Goal: Transaction & Acquisition: Purchase product/service

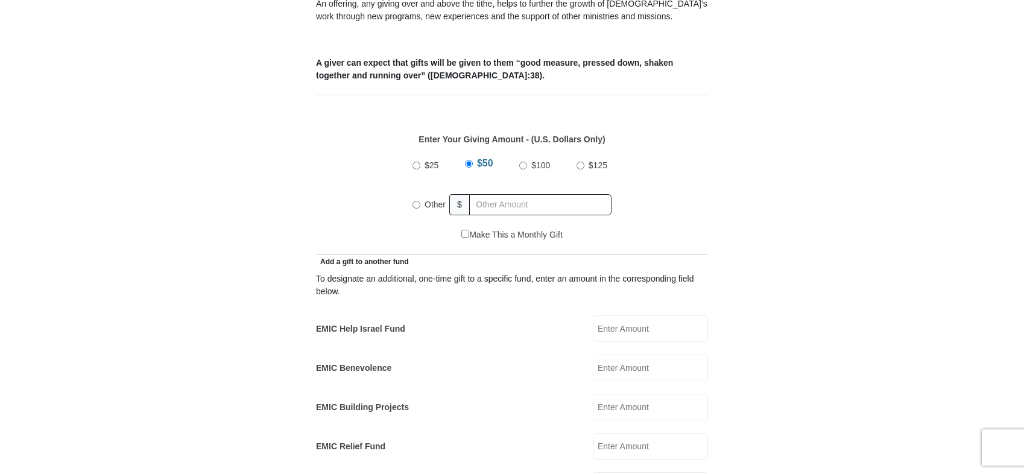
scroll to position [482, 0]
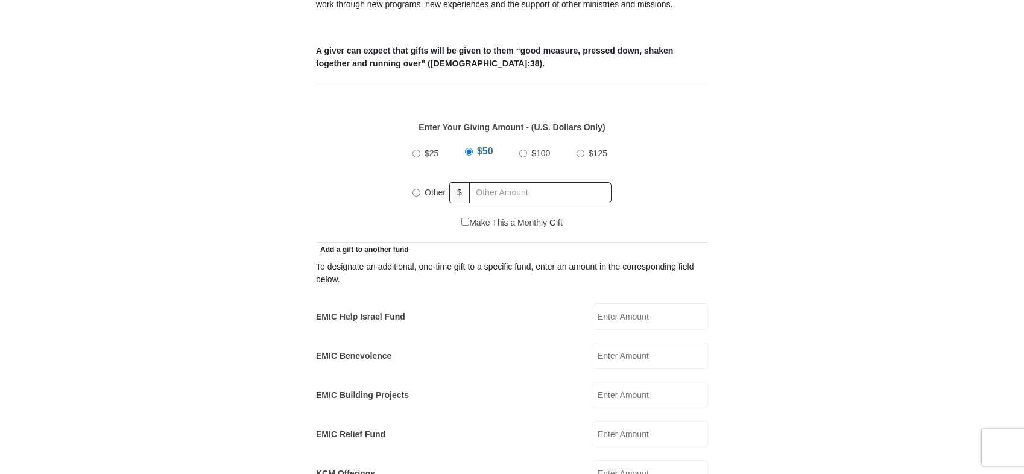
click at [641, 303] on input "EMIC Help Israel Fund" at bounding box center [650, 316] width 115 height 27
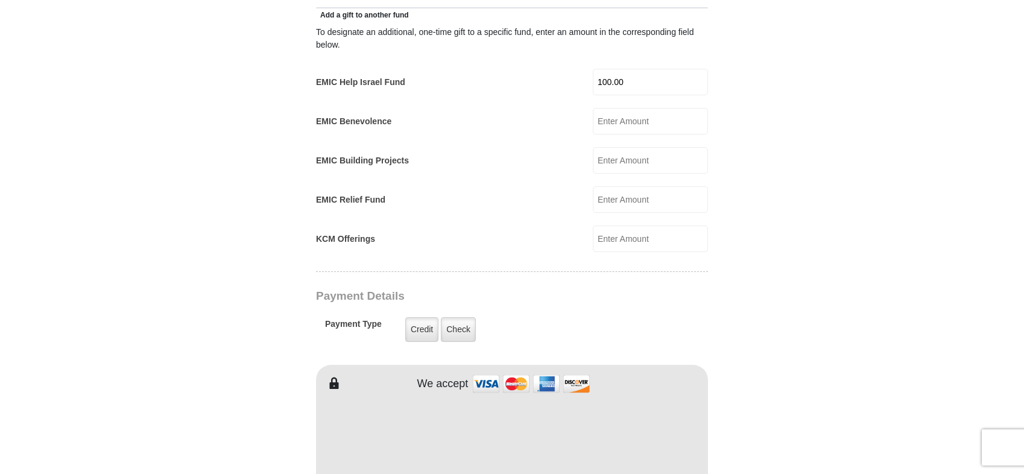
scroll to position [724, 0]
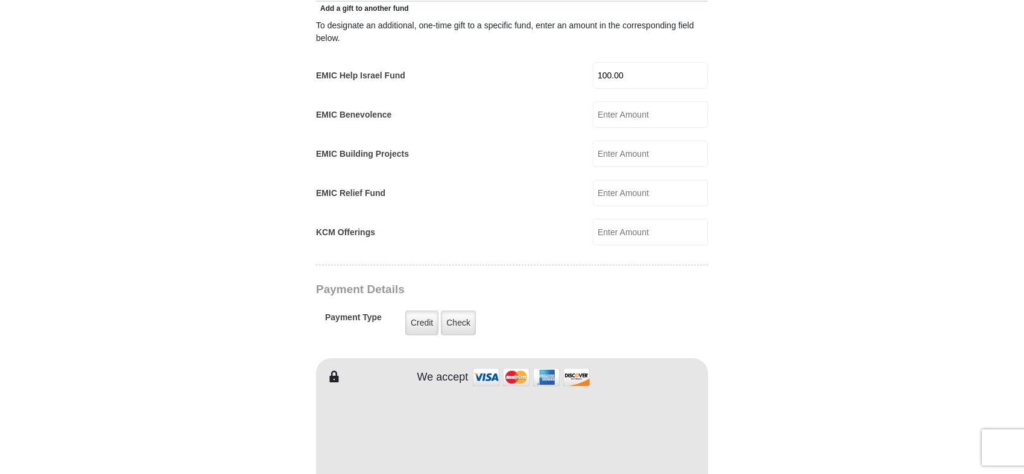
type input "100.00"
click at [629, 219] on input "KCM Offerings" at bounding box center [650, 232] width 115 height 27
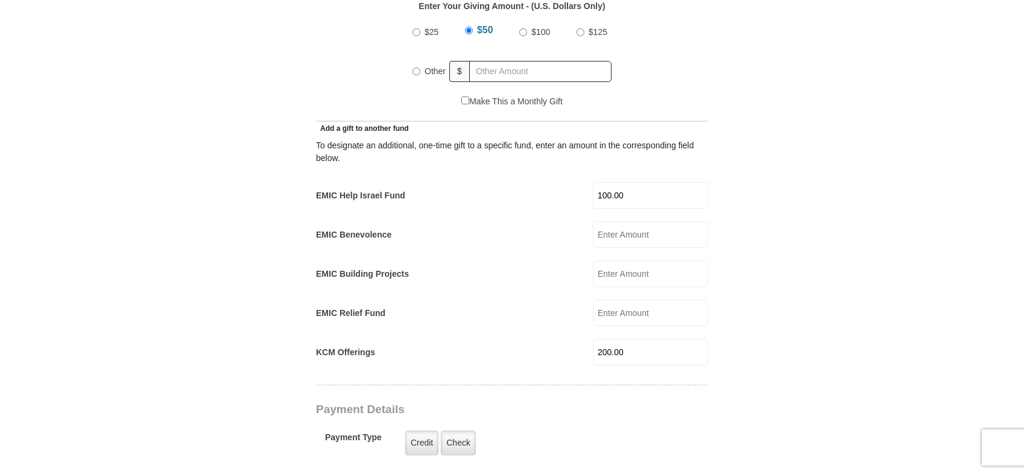
scroll to position [603, 0]
type input "200.00"
click at [522, 29] on input "$100" at bounding box center [523, 33] width 8 height 8
radio input "true"
click at [414, 68] on input "Other" at bounding box center [417, 72] width 8 height 8
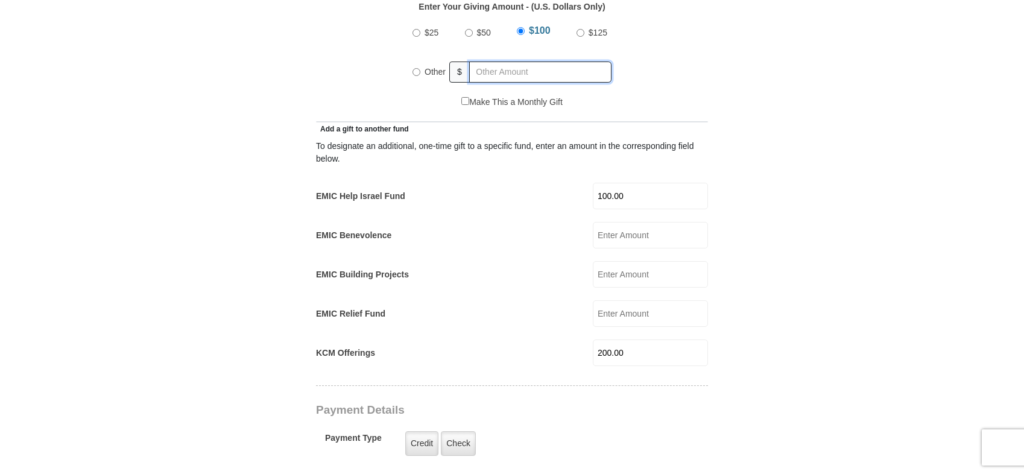
radio input "true"
click at [527, 22] on label "$100" at bounding box center [540, 32] width 27 height 21
click at [527, 29] on input "$100" at bounding box center [523, 33] width 8 height 8
radio input "true"
click at [414, 68] on input "Other" at bounding box center [417, 72] width 8 height 8
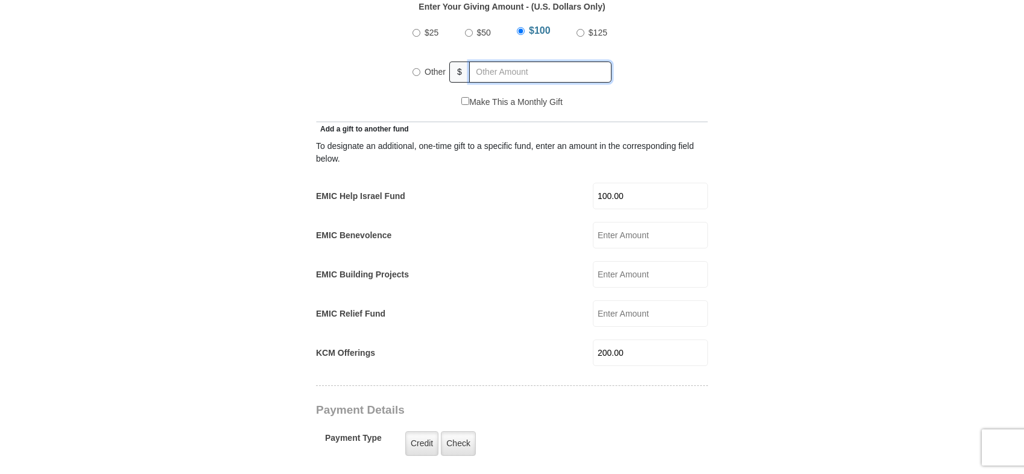
radio input "true"
click at [524, 62] on input "text" at bounding box center [542, 72] width 138 height 21
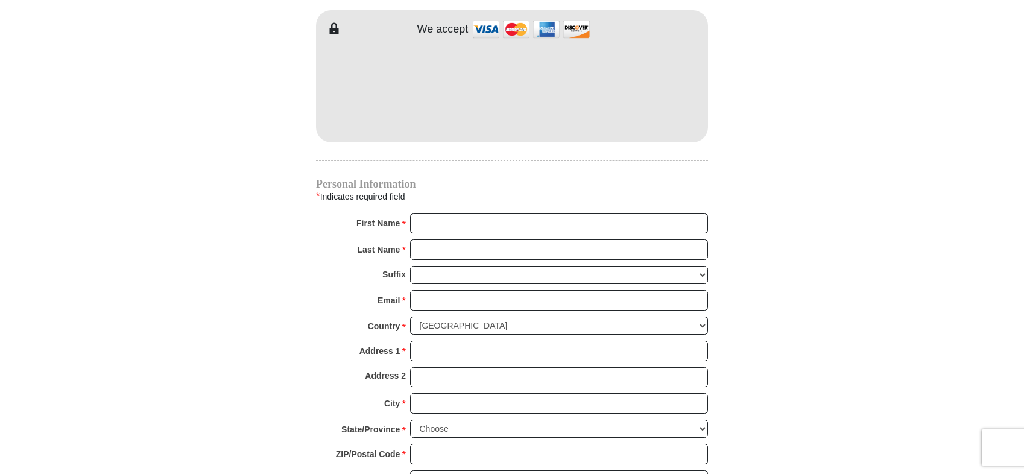
scroll to position [844, 0]
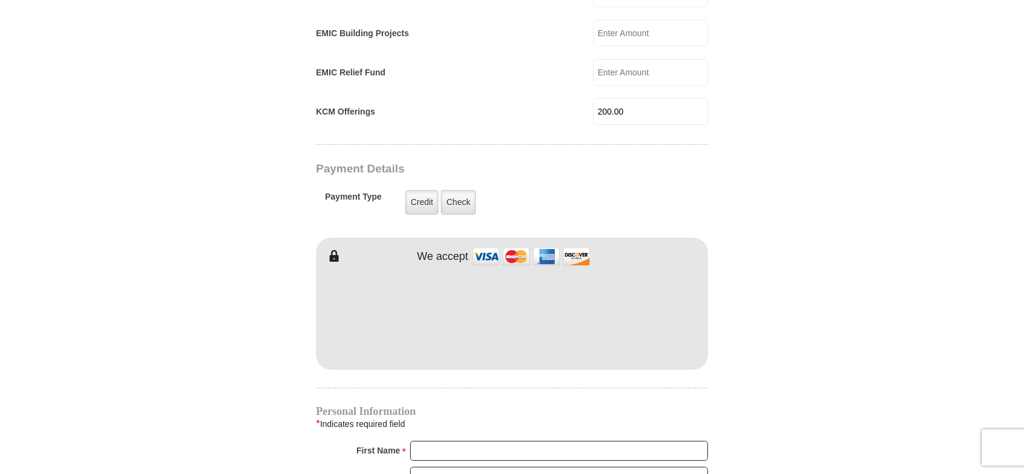
type input "200.00"
click at [478, 441] on input "First Name *" at bounding box center [559, 451] width 298 height 21
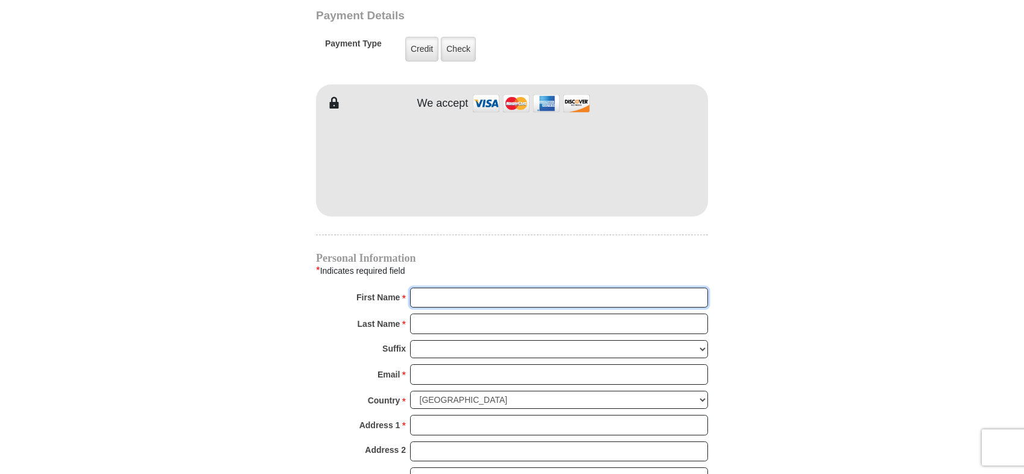
scroll to position [1086, 0]
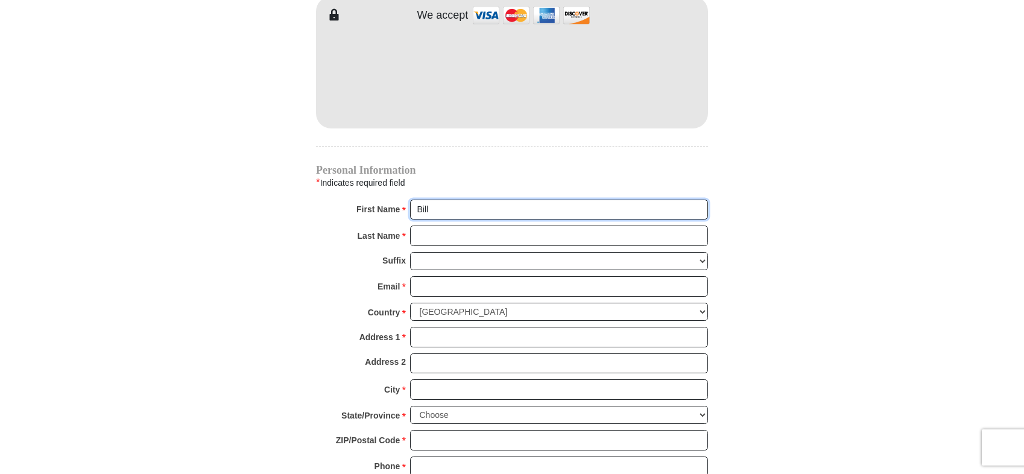
type input "Bill"
type input "Booth"
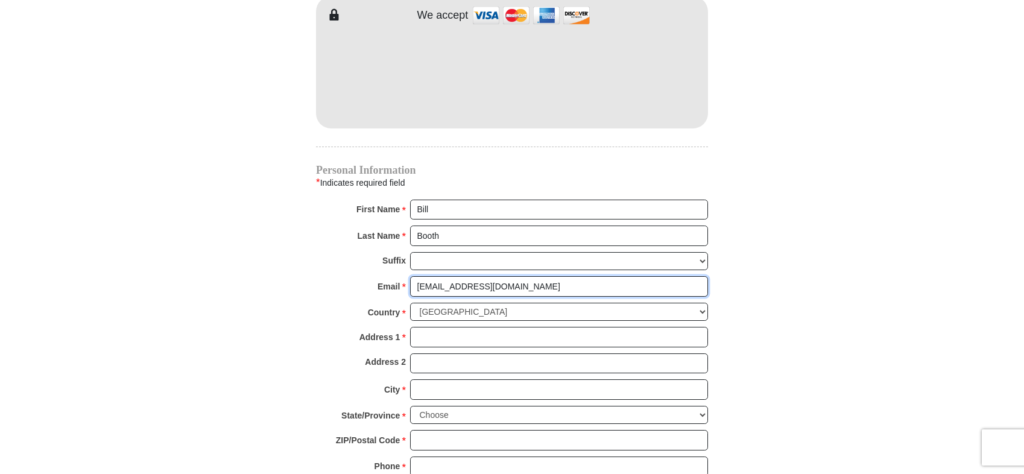
type input "bancbooth@aol.com"
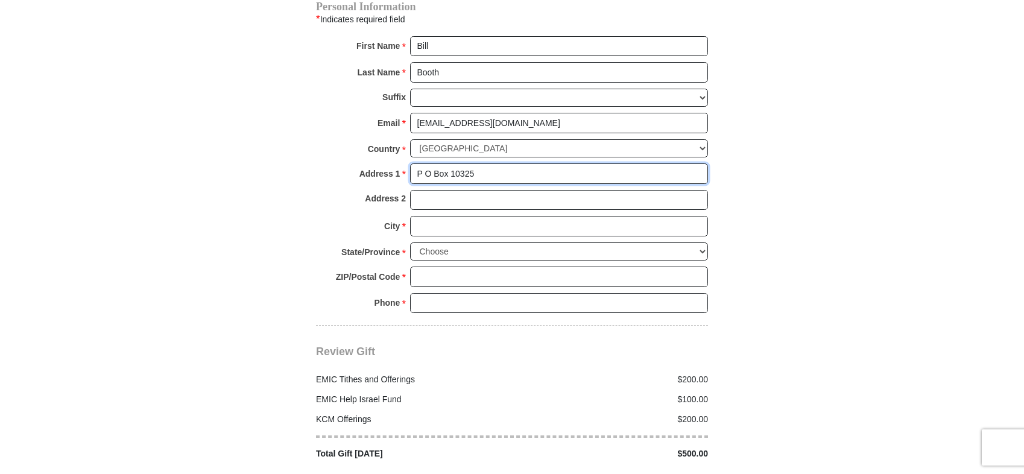
scroll to position [1267, 0]
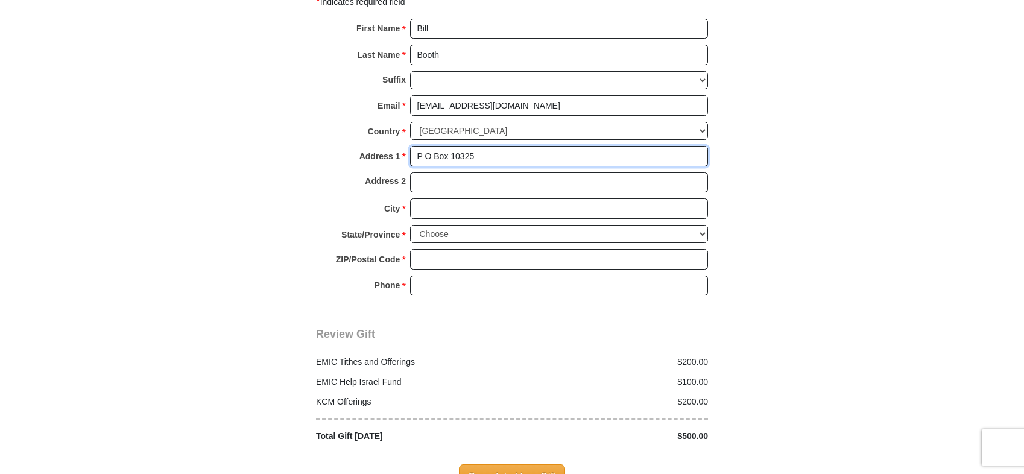
type input "P O Box 10325"
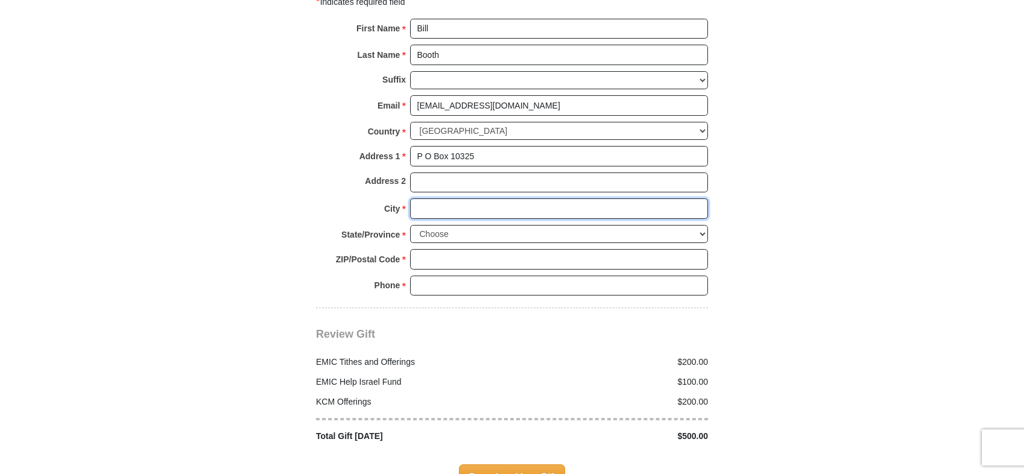
click at [472, 198] on input "City *" at bounding box center [559, 208] width 298 height 21
type input "Midwest City"
select select "OK"
type input "73140"
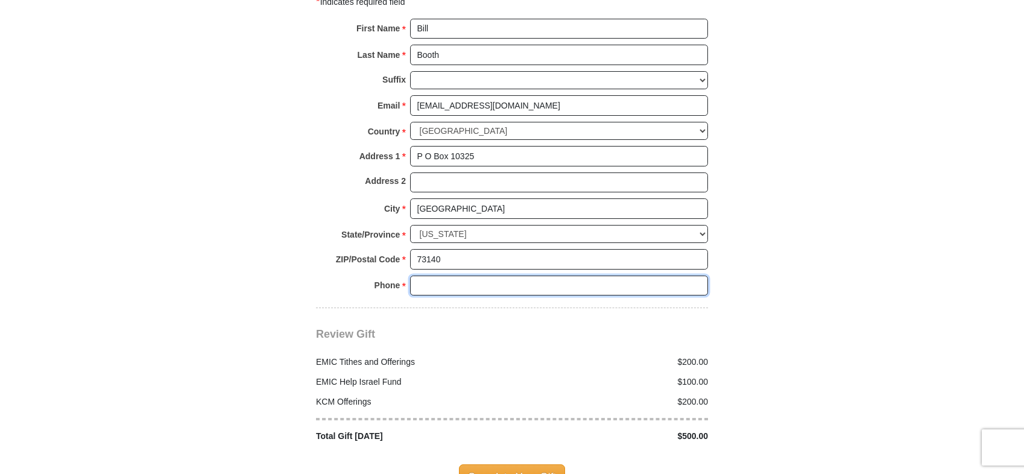
click at [446, 276] on input "Phone * *" at bounding box center [559, 286] width 298 height 21
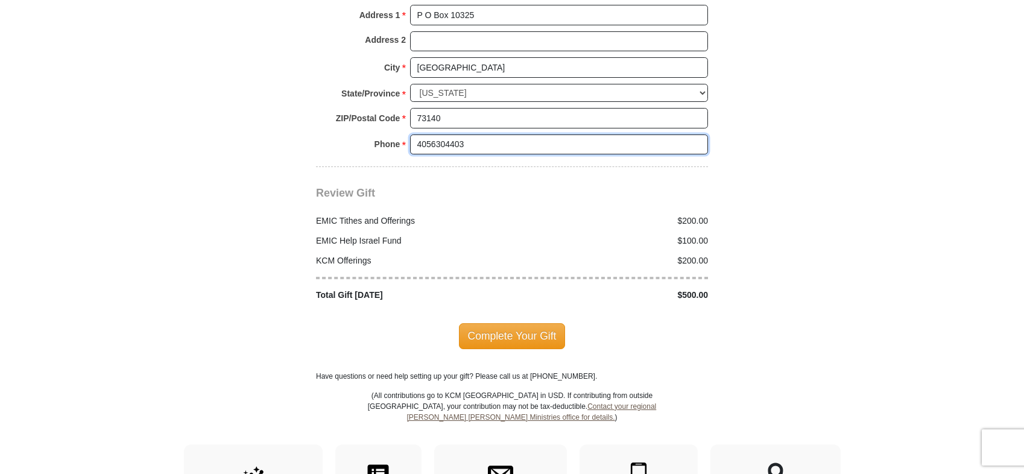
scroll to position [1387, 0]
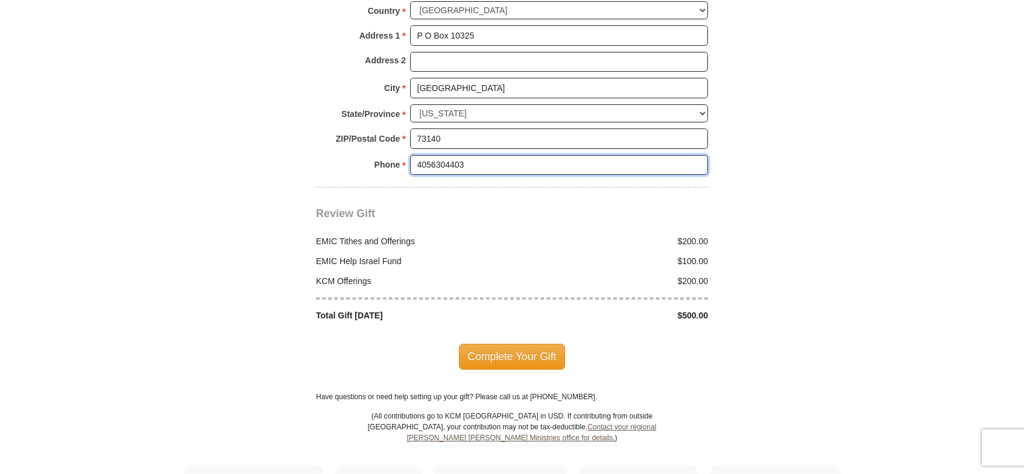
type input "4056304403"
